Goal: Find contact information: Obtain details needed to contact an individual or organization

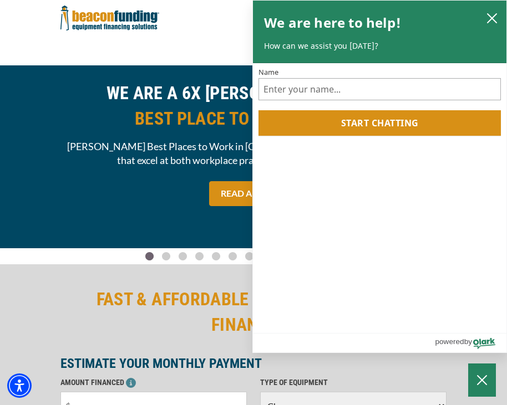
scroll to position [222, 0]
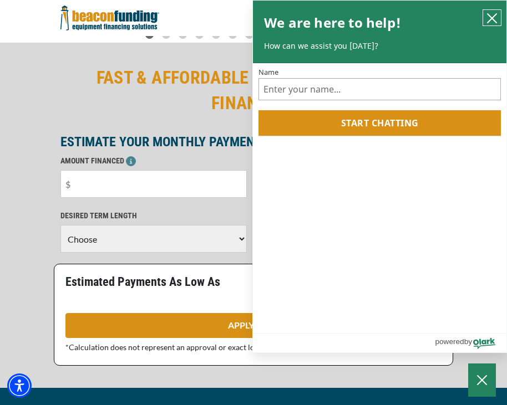
click at [490, 15] on icon "close chatbox" at bounding box center [491, 18] width 11 height 11
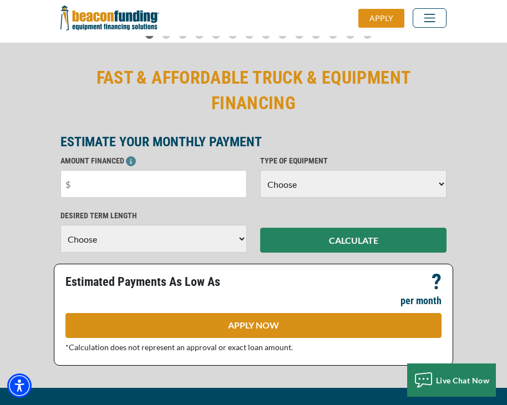
scroll to position [0, 0]
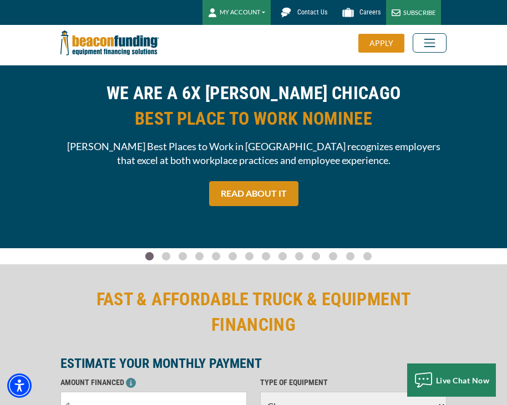
click at [307, 9] on span "Contact Us" at bounding box center [312, 12] width 30 height 8
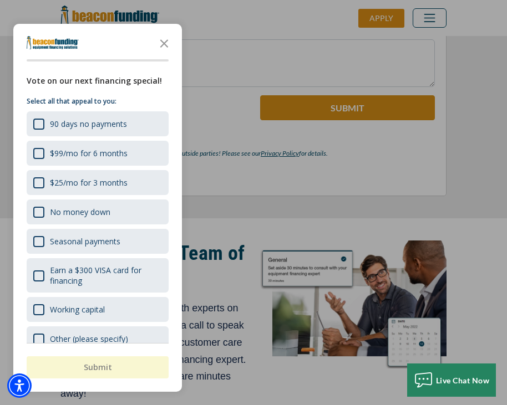
scroll to position [1109, 0]
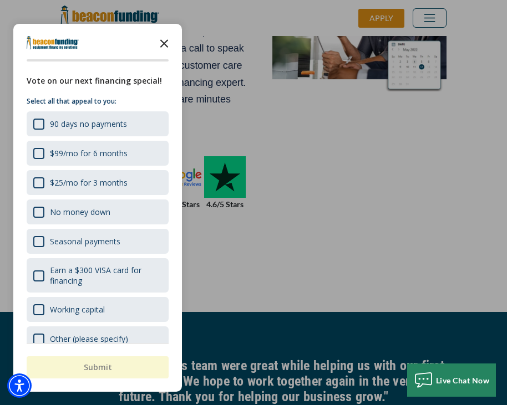
click at [166, 42] on polygon "Close the survey" at bounding box center [164, 43] width 8 height 8
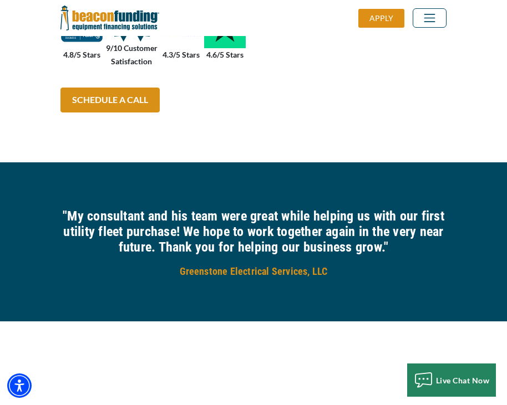
scroll to position [1203, 0]
